Goal: Share content: Share content

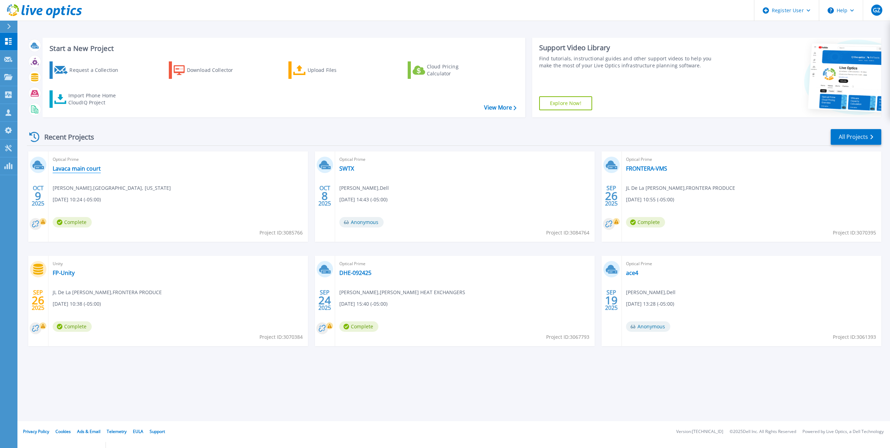
click at [86, 171] on link "Lavaca main court" at bounding box center [77, 168] width 48 height 7
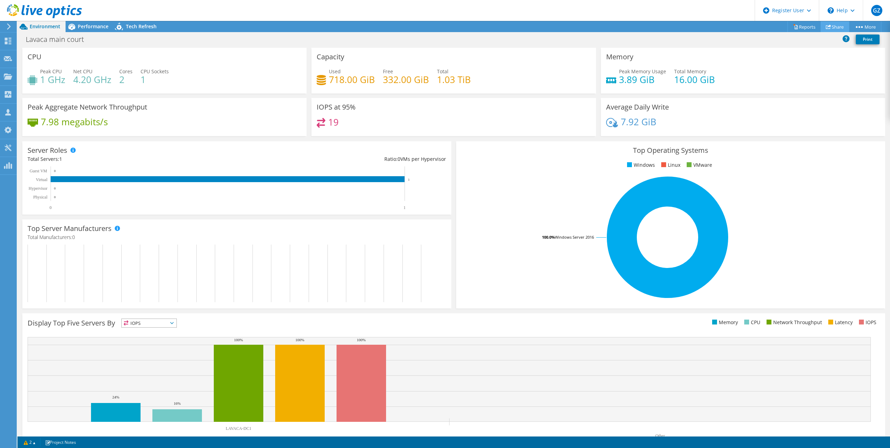
click at [826, 28] on icon at bounding box center [828, 26] width 5 height 5
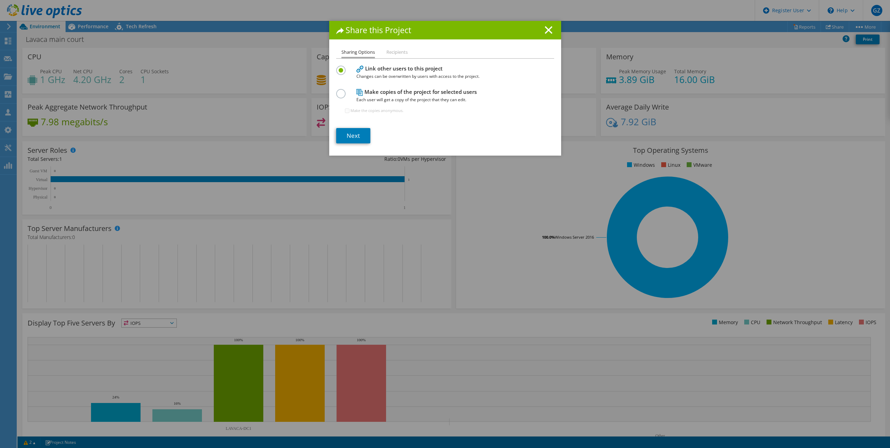
click at [398, 50] on li "Recipients" at bounding box center [397, 52] width 21 height 9
click at [369, 98] on span "Each user will get a copy of the project that they can edit." at bounding box center [444, 100] width 174 height 8
click at [349, 134] on link "Next" at bounding box center [353, 135] width 34 height 15
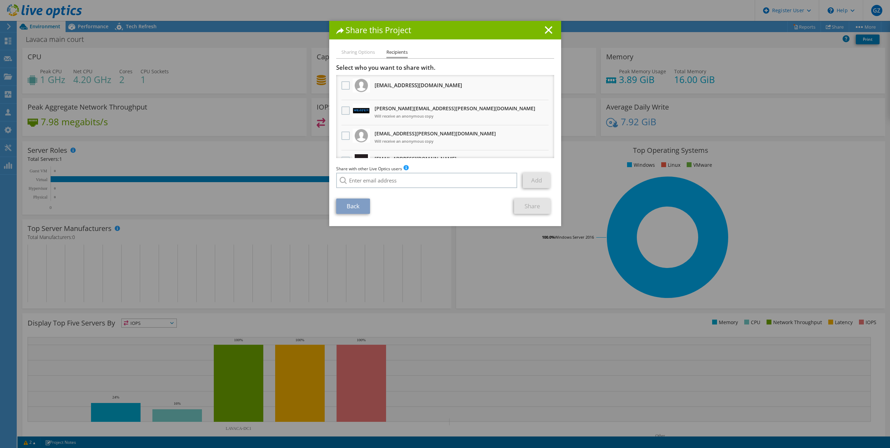
click at [342, 108] on label at bounding box center [347, 110] width 10 height 8
click at [0, 0] on input "checkbox" at bounding box center [0, 0] width 0 height 0
click at [342, 135] on label at bounding box center [347, 136] width 10 height 8
click at [0, 0] on input "checkbox" at bounding box center [0, 0] width 0 height 0
click at [542, 207] on link "Share" at bounding box center [532, 205] width 37 height 15
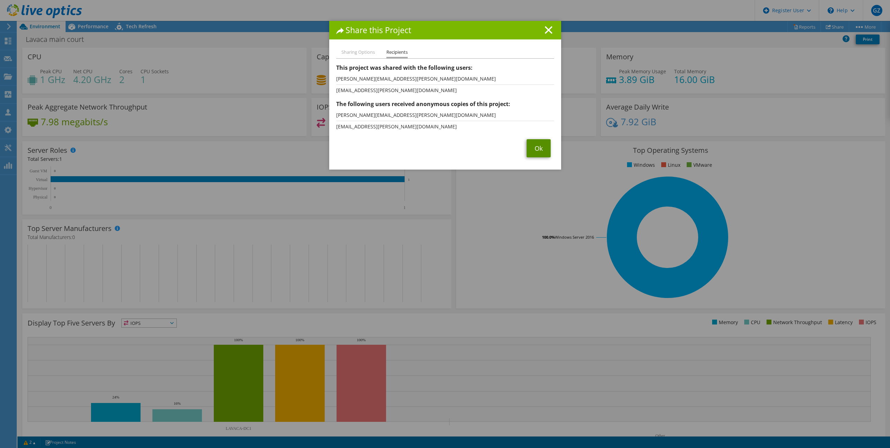
click at [535, 150] on link "Ok" at bounding box center [539, 148] width 24 height 18
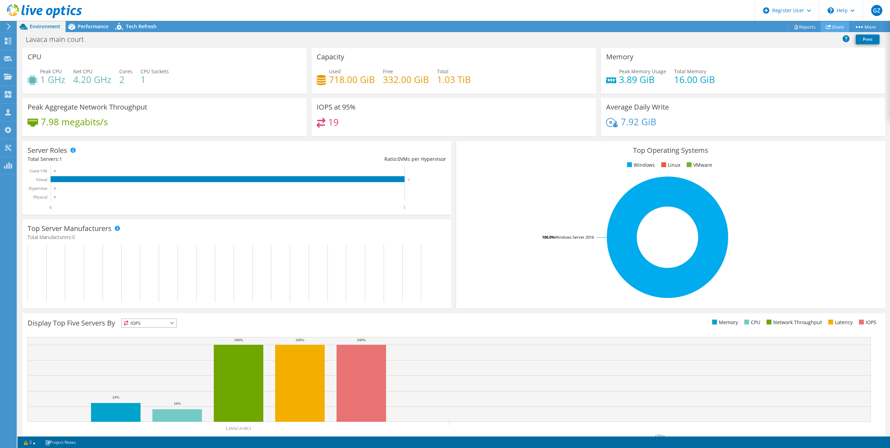
click at [839, 29] on link "Share" at bounding box center [835, 26] width 29 height 11
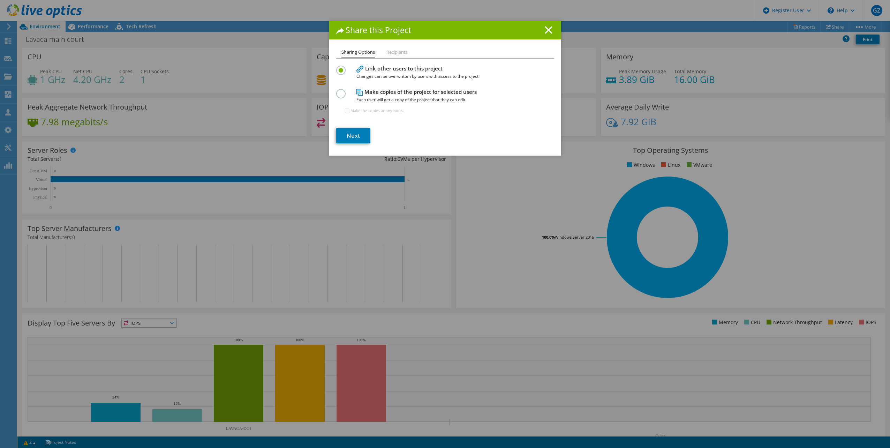
click at [545, 32] on line at bounding box center [548, 30] width 7 height 7
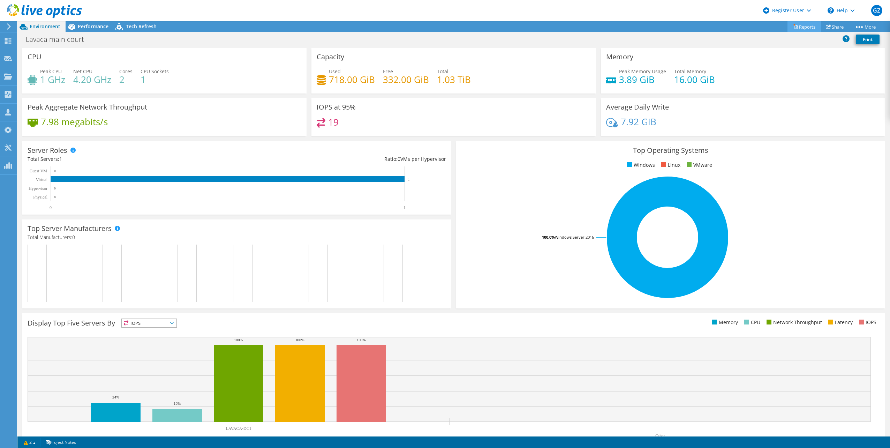
click at [809, 29] on link "Reports" at bounding box center [804, 26] width 33 height 11
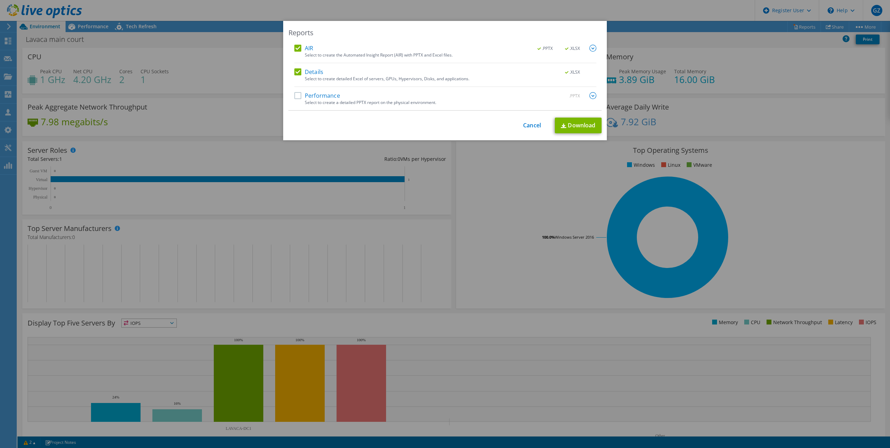
click at [294, 98] on label "Performance" at bounding box center [317, 95] width 46 height 7
click at [0, 0] on input "Performance" at bounding box center [0, 0] width 0 height 0
click at [590, 119] on link "Download" at bounding box center [578, 126] width 47 height 16
